Goal: Obtain resource: Obtain resource

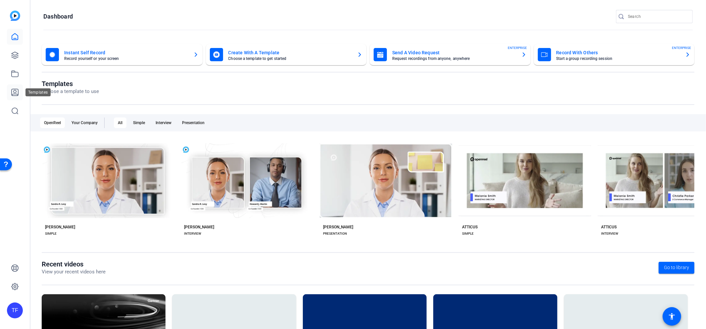
click at [15, 88] on icon at bounding box center [15, 92] width 8 height 8
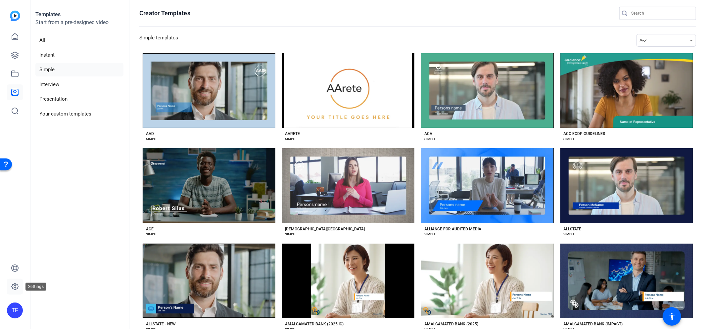
click at [17, 287] on icon at bounding box center [15, 286] width 7 height 7
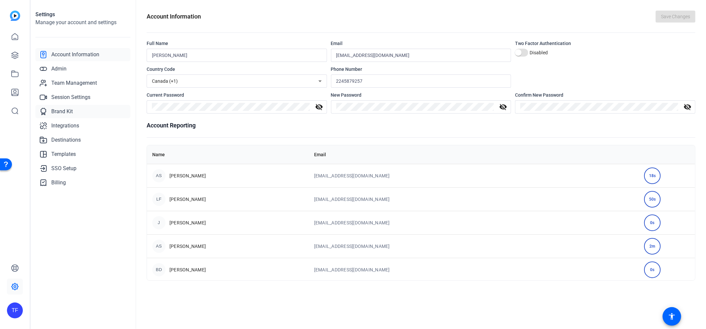
click at [54, 119] on link "Integrations" at bounding box center [82, 125] width 95 height 13
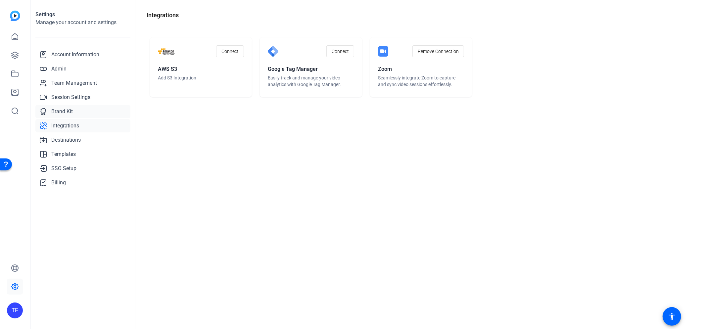
click at [53, 111] on span "Brand Kit" at bounding box center [61, 111] width 21 height 8
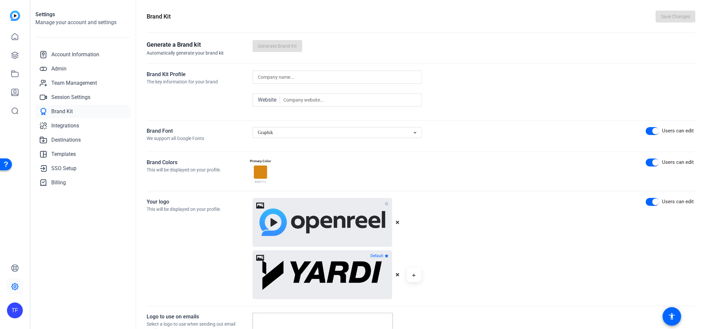
click at [281, 133] on div "Graphik" at bounding box center [335, 133] width 155 height 8
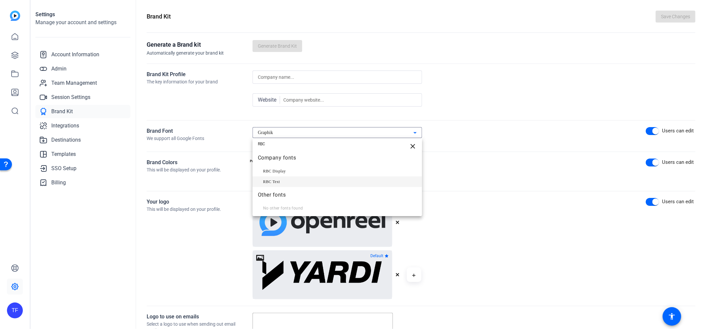
type input "RBC"
click at [273, 185] on span "RBC Text" at bounding box center [271, 182] width 17 height 8
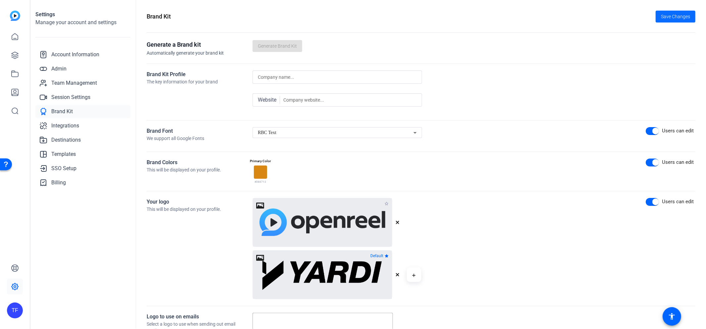
click at [661, 19] on span "Save Changes" at bounding box center [675, 16] width 29 height 7
click at [20, 89] on link at bounding box center [15, 92] width 16 height 16
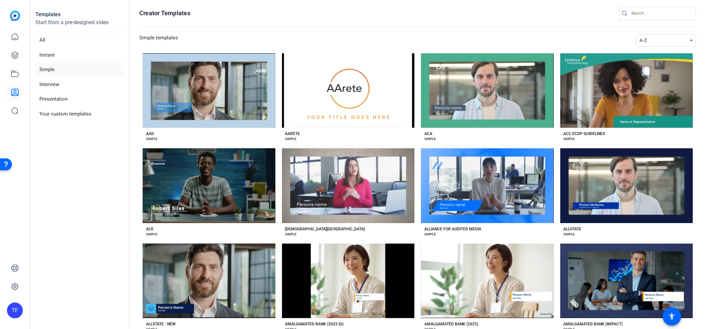
click at [647, 37] on div "A-Z" at bounding box center [664, 40] width 50 height 8
click at [652, 48] on mat-option "Newest" at bounding box center [665, 52] width 60 height 11
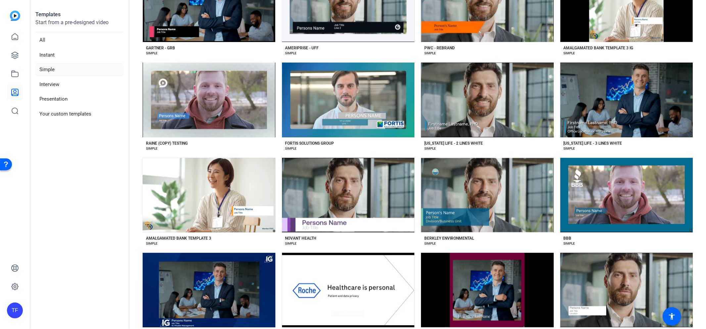
scroll to position [281, 0]
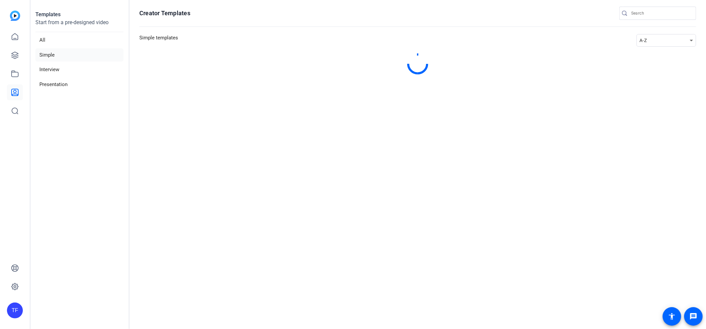
click at [656, 41] on div "A-Z" at bounding box center [664, 40] width 50 height 8
click at [659, 52] on mat-option "Newest" at bounding box center [669, 52] width 60 height 11
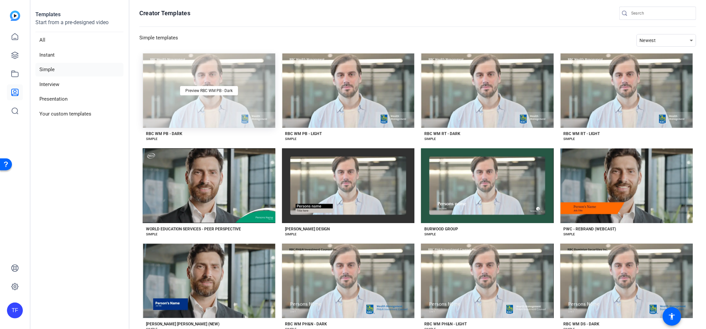
click at [215, 103] on div "Preview RBC WM PB - Dark" at bounding box center [209, 90] width 133 height 74
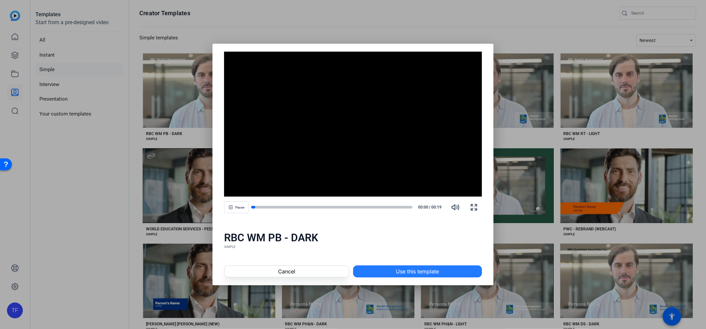
click at [400, 267] on span "Use this template" at bounding box center [417, 271] width 43 height 8
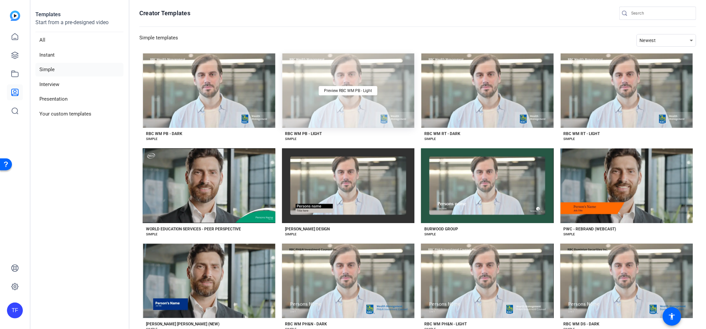
click at [346, 107] on div "Preview RBC WM PB - Light" at bounding box center [348, 90] width 133 height 74
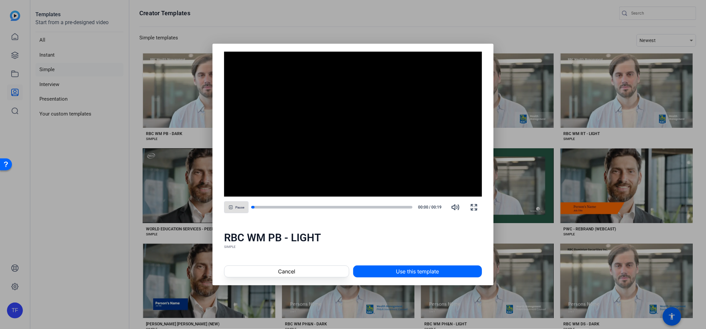
click at [404, 264] on span at bounding box center [417, 271] width 128 height 16
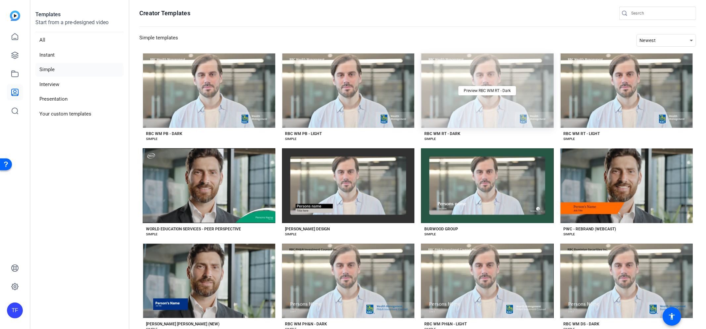
click at [469, 115] on div "Preview RBC WM RT - Dark" at bounding box center [487, 90] width 133 height 74
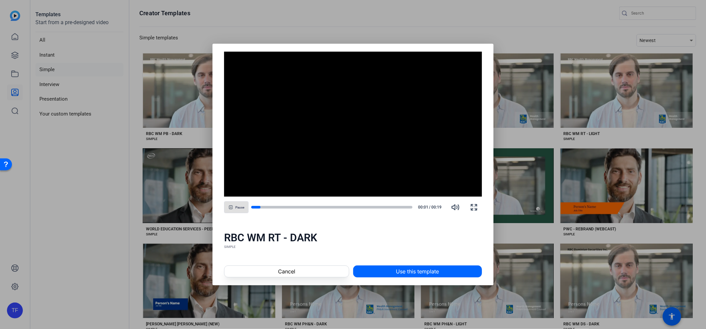
click at [439, 268] on span at bounding box center [417, 271] width 128 height 16
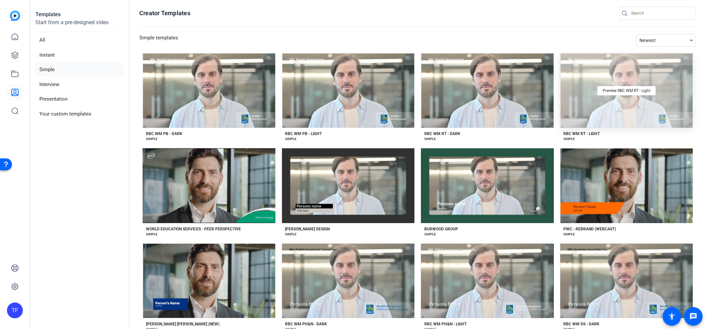
click at [578, 86] on div "Preview RBC WM RT - Light" at bounding box center [626, 90] width 133 height 74
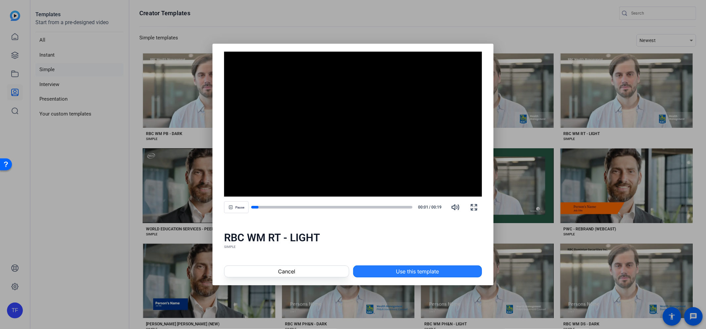
click at [415, 271] on span "Use this template" at bounding box center [417, 271] width 43 height 8
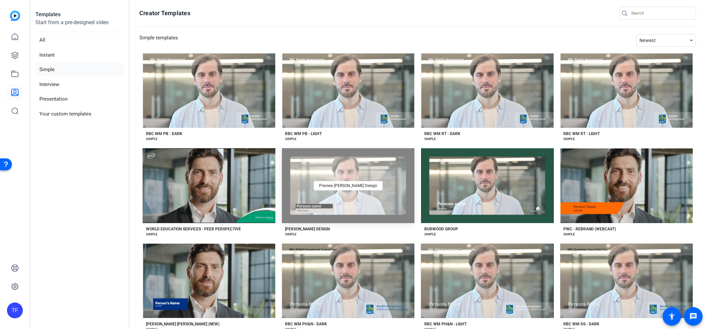
scroll to position [128, 0]
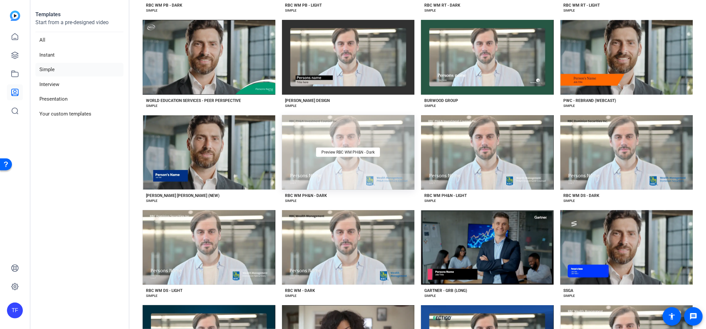
click at [317, 165] on div "Preview RBC WM PH&N - Dark" at bounding box center [348, 152] width 133 height 74
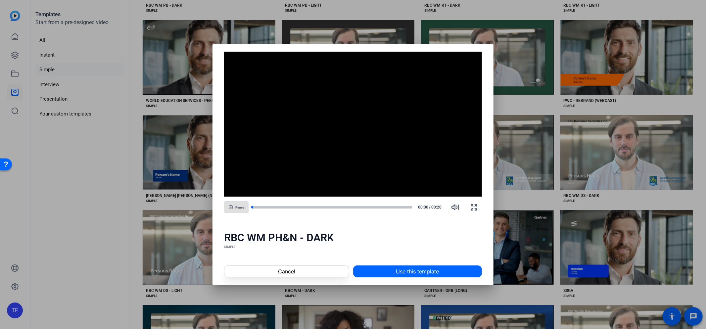
click at [435, 269] on span "Use this template" at bounding box center [417, 271] width 43 height 8
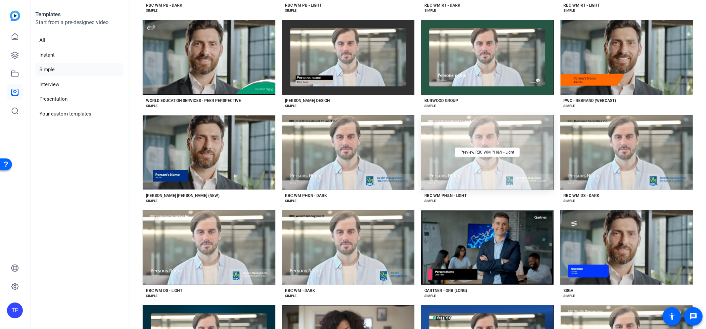
click at [485, 166] on div "Preview RBC WM PH&N - Light" at bounding box center [487, 152] width 133 height 74
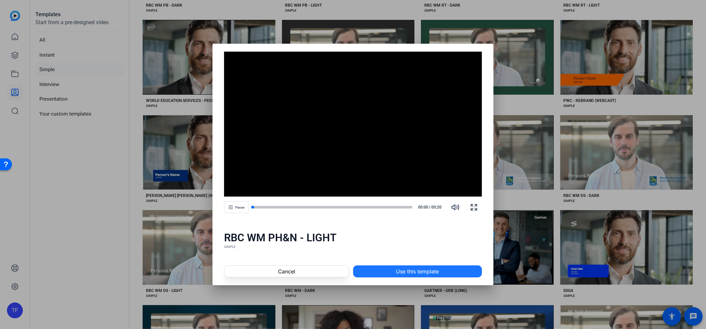
click at [435, 265] on span at bounding box center [417, 271] width 128 height 16
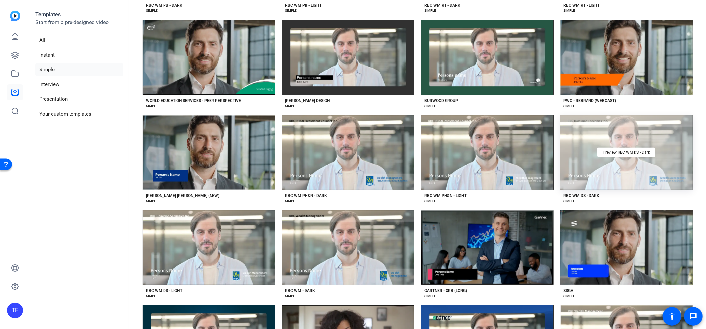
click at [628, 179] on div "Preview RBC WM DS - Dark" at bounding box center [626, 152] width 133 height 74
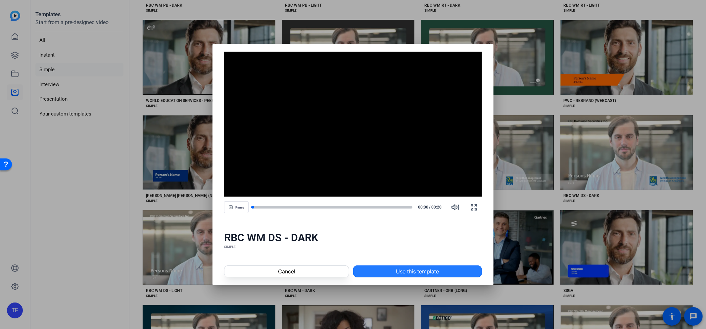
click at [442, 270] on span at bounding box center [417, 271] width 128 height 16
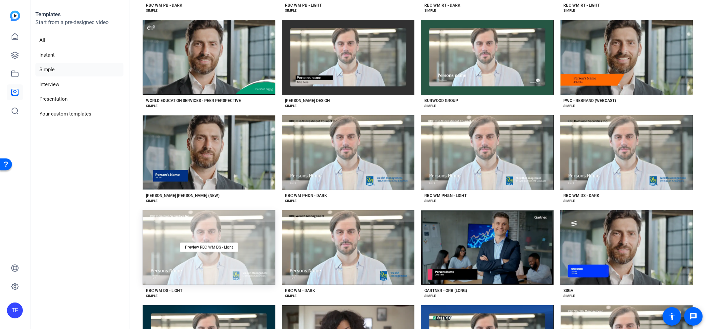
click at [205, 252] on div "Preview RBC WM DS - Light" at bounding box center [209, 247] width 133 height 74
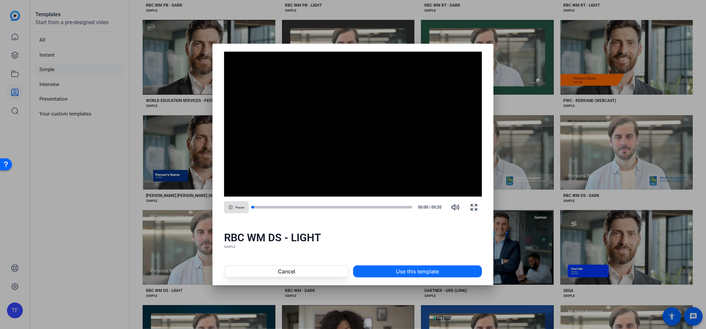
click at [400, 273] on span "Use this template" at bounding box center [417, 271] width 43 height 8
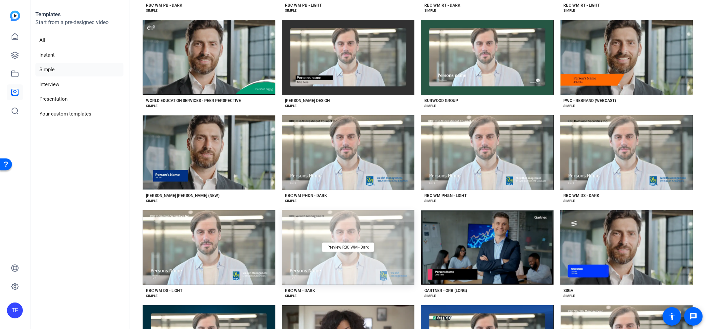
click at [335, 268] on div "Preview RBC WM - Dark" at bounding box center [348, 247] width 133 height 74
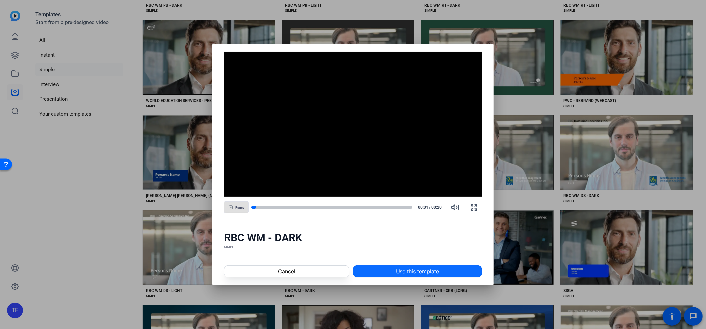
click at [424, 272] on span "Use this template" at bounding box center [417, 271] width 43 height 8
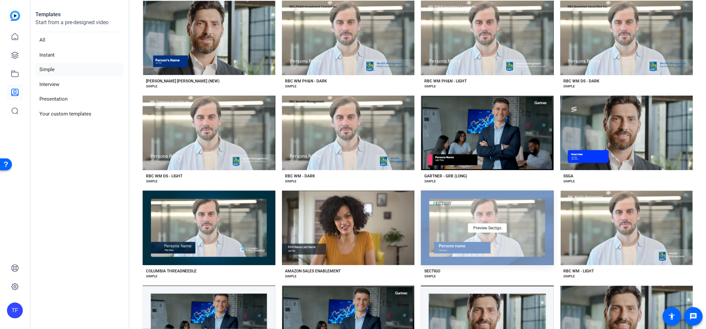
scroll to position [243, 0]
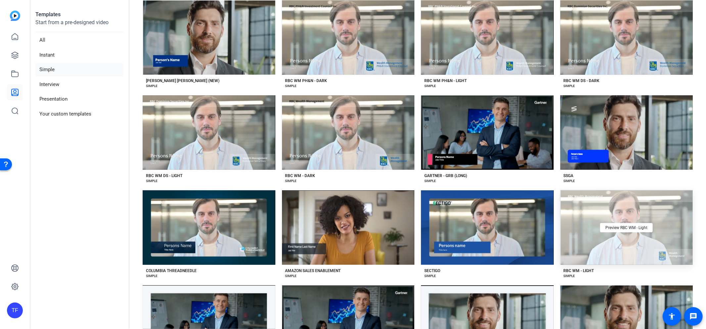
click at [599, 246] on div "Preview RBC WM - Light" at bounding box center [626, 227] width 133 height 74
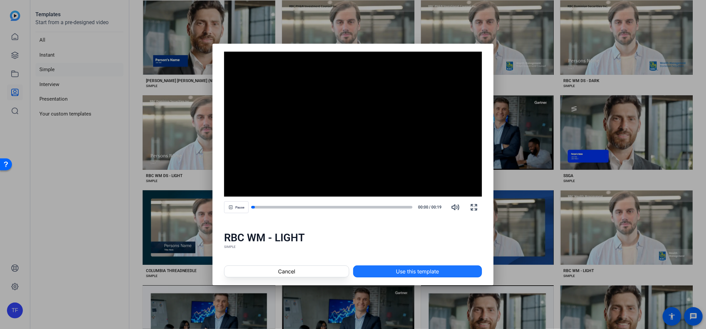
click at [420, 270] on span "Use this template" at bounding box center [417, 271] width 43 height 8
